Goal: Information Seeking & Learning: Understand process/instructions

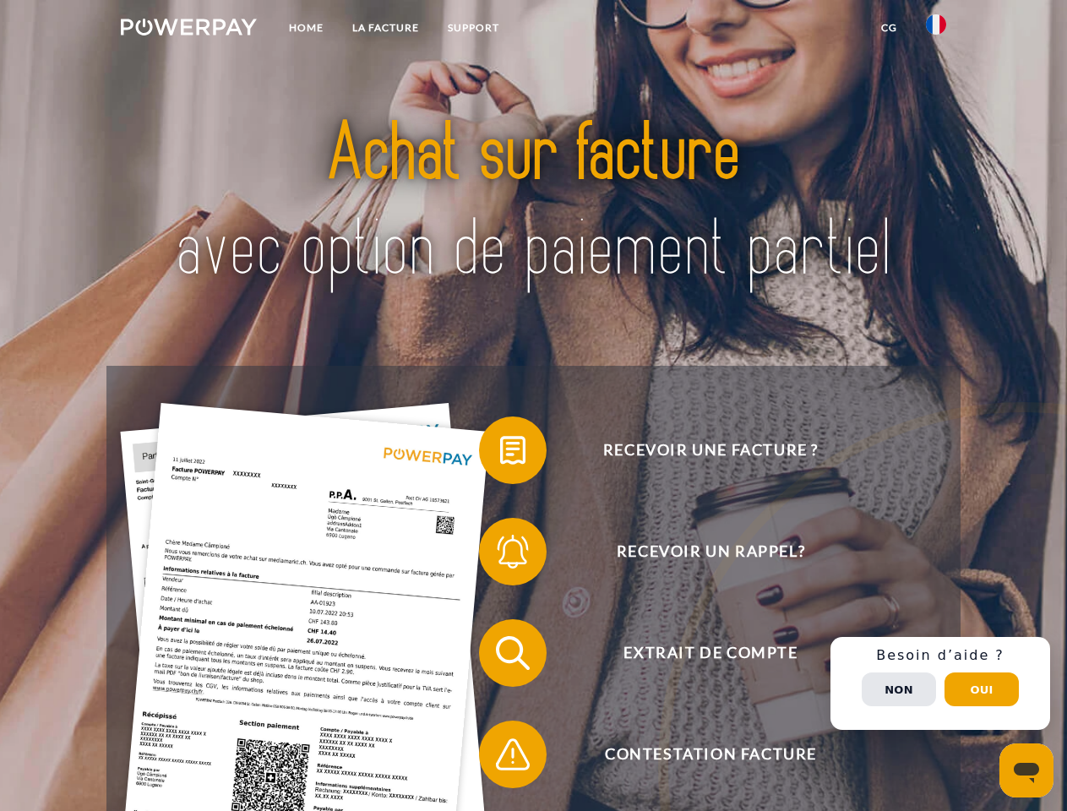
click at [188, 30] on img at bounding box center [189, 27] width 136 height 17
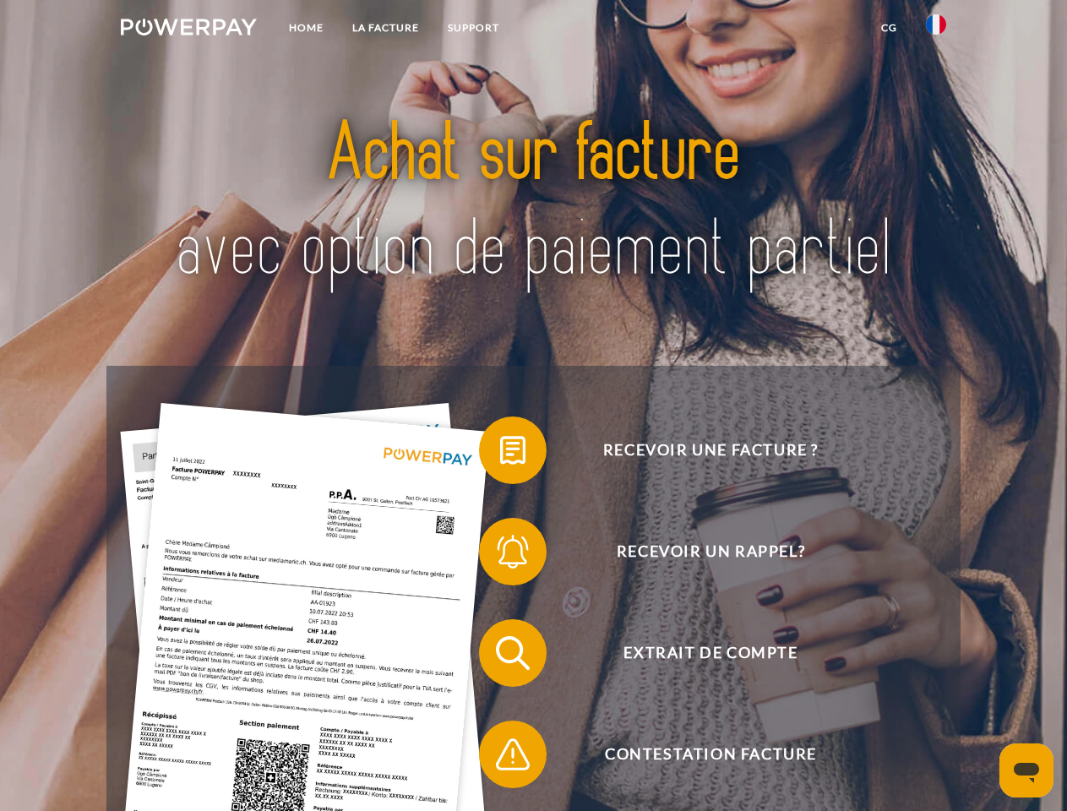
click at [936, 30] on img at bounding box center [936, 24] width 20 height 20
click at [889, 28] on link "CG" at bounding box center [889, 28] width 45 height 30
click at [500, 454] on span at bounding box center [487, 450] width 84 height 84
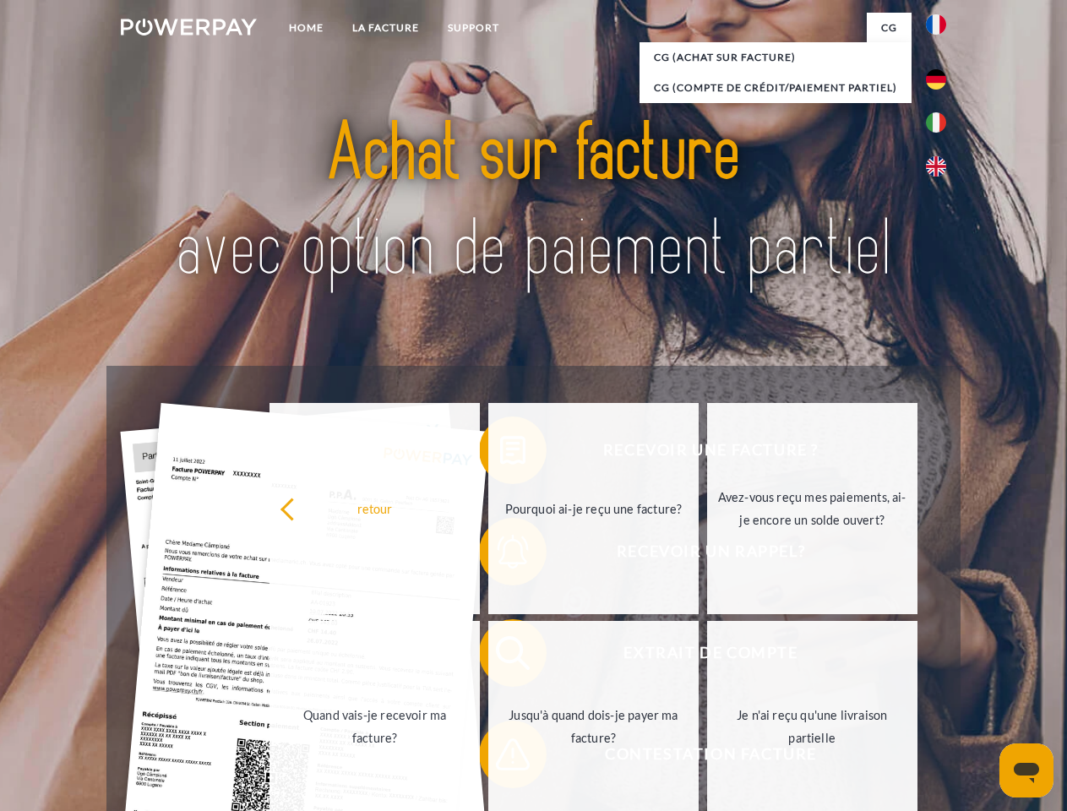
click at [480, 656] on link "Quand vais-je recevoir ma facture?" at bounding box center [374, 726] width 210 height 211
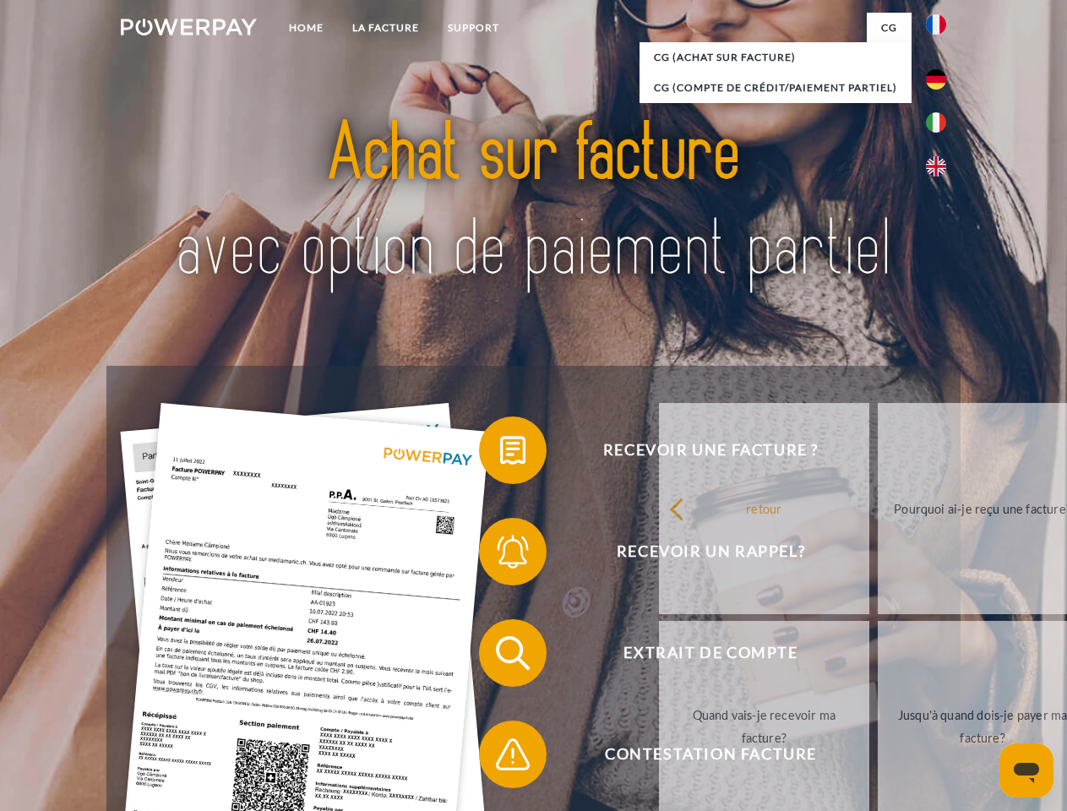
click at [500, 758] on span at bounding box center [487, 754] width 84 height 84
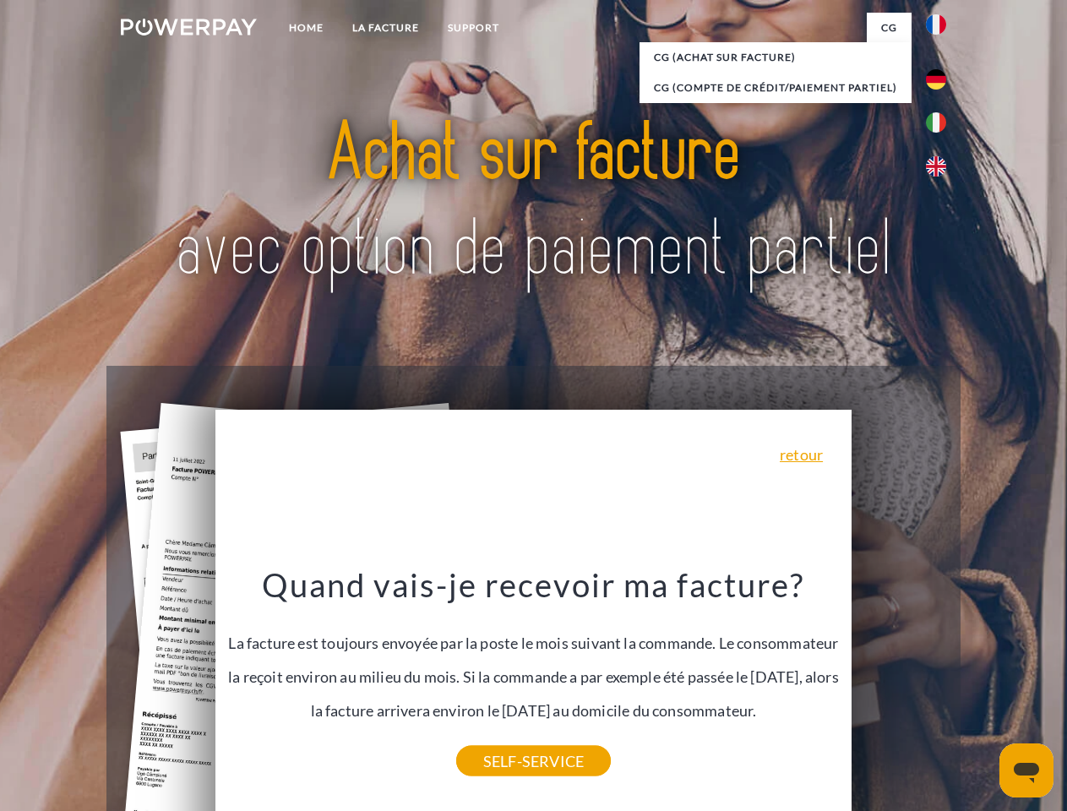
click at [940, 683] on div "Recevoir une facture ? Recevoir un rappel? Extrait de compte retour" at bounding box center [532, 704] width 853 height 676
click at [899, 687] on span "Extrait de compte" at bounding box center [711, 653] width 414 height 68
click at [982, 689] on header "Home LA FACTURE Support" at bounding box center [533, 583] width 1067 height 1167
